Goal: Task Accomplishment & Management: Use online tool/utility

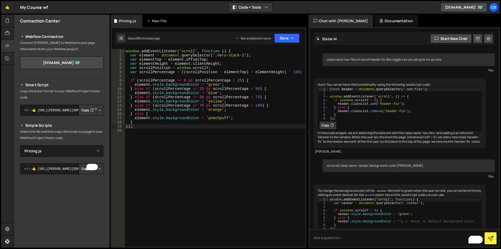
select select "45613"
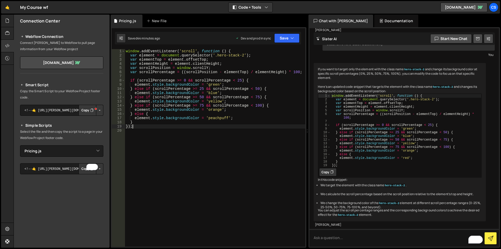
click at [162, 150] on div "window . addEventListener ( 'scroll' , function ( ) { var element = document . …" at bounding box center [215, 152] width 181 height 206
paste textarea "<script id="jetboost-script" type="text/javascript"> window.JETBOOST_SITE_ID = …"
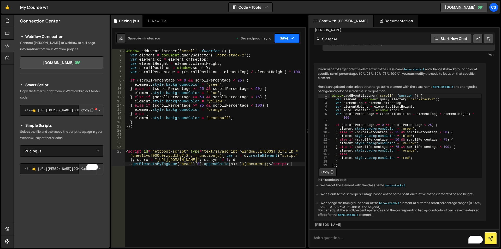
click at [289, 39] on button "Save" at bounding box center [286, 37] width 25 height 9
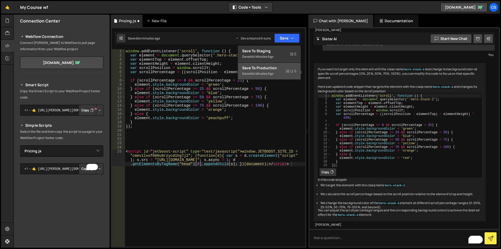
click at [256, 65] on button "Save to Production S Saved 44 minutes ago" at bounding box center [269, 71] width 63 height 17
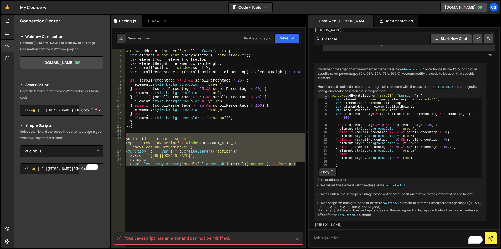
drag, startPoint x: 300, startPoint y: 165, endPoint x: 121, endPoint y: 134, distance: 181.7
click at [121, 134] on div "d.getElementsByTagName("head")[0].appendChild(s); })(document); < /script> 1 2 …" at bounding box center [209, 147] width 194 height 197
type textarea "< script id = "jetboost-script""
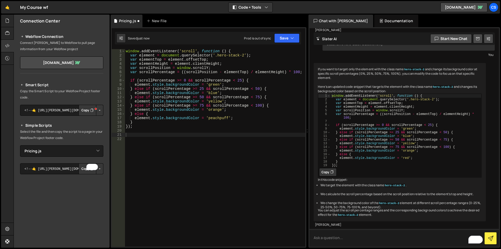
click at [334, 238] on textarea "To enrich screen reader interactions, please activate Accessibility in Grammarl…" at bounding box center [403, 238] width 189 height 18
paste textarea "< script id = "jetboost-script" type = "text/javascript" > window.JETBOOST_SITE…"
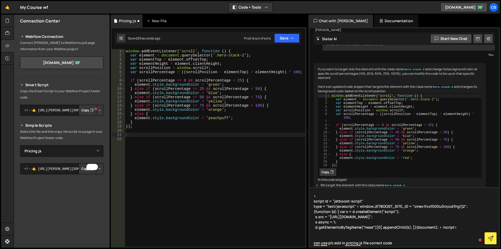
type textarea "< script id = "jetboost-script" type = "text/javascript" > window.JETBOOST_SITE…"
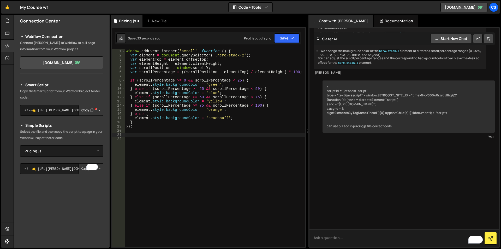
scroll to position [2063, 0]
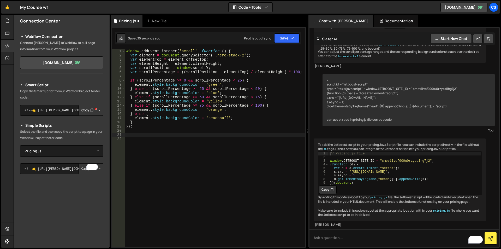
click at [329, 194] on button "Copy" at bounding box center [327, 189] width 17 height 8
click at [193, 191] on div "window . addEventListener ( 'scroll' , function ( ) { var element = document . …" at bounding box center [215, 152] width 181 height 206
paste textarea "})(document);"
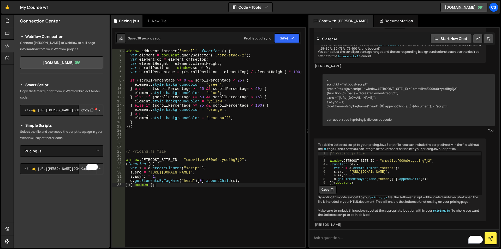
click at [172, 152] on div "window . addEventListener ( 'scroll' , function ( ) { var element = document . …" at bounding box center [215, 152] width 181 height 206
click at [175, 188] on div "window . addEventListener ( 'scroll' , function ( ) { var element = document . …" at bounding box center [215, 152] width 181 height 206
type textarea "})(document);"
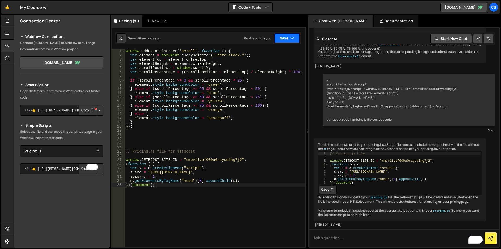
click at [285, 38] on button "Save" at bounding box center [286, 37] width 25 height 9
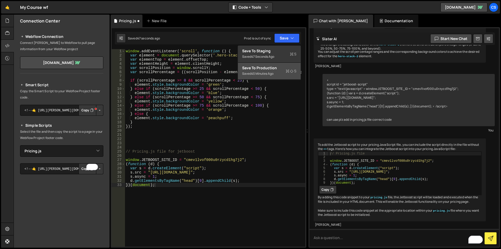
click at [258, 71] on div "45 minutes ago" at bounding box center [262, 73] width 22 height 4
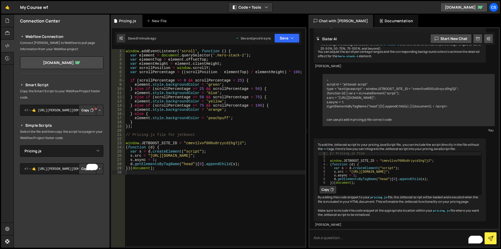
click at [156, 129] on div "window . addEventListener ( 'scroll' , function ( ) { var element = document . …" at bounding box center [215, 152] width 181 height 206
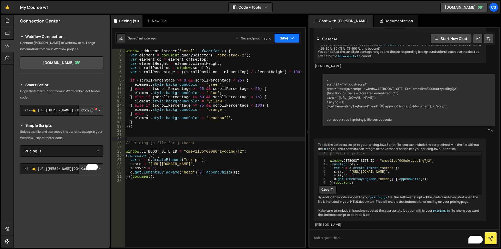
click at [286, 38] on button "Save" at bounding box center [286, 37] width 25 height 9
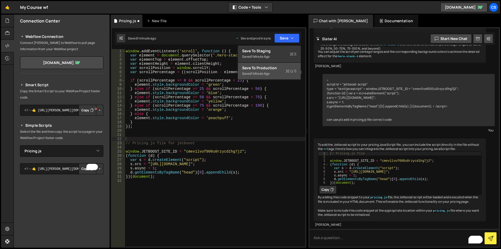
click at [258, 69] on div "Save to Production S" at bounding box center [269, 67] width 54 height 5
